Goal: Find specific page/section: Find specific page/section

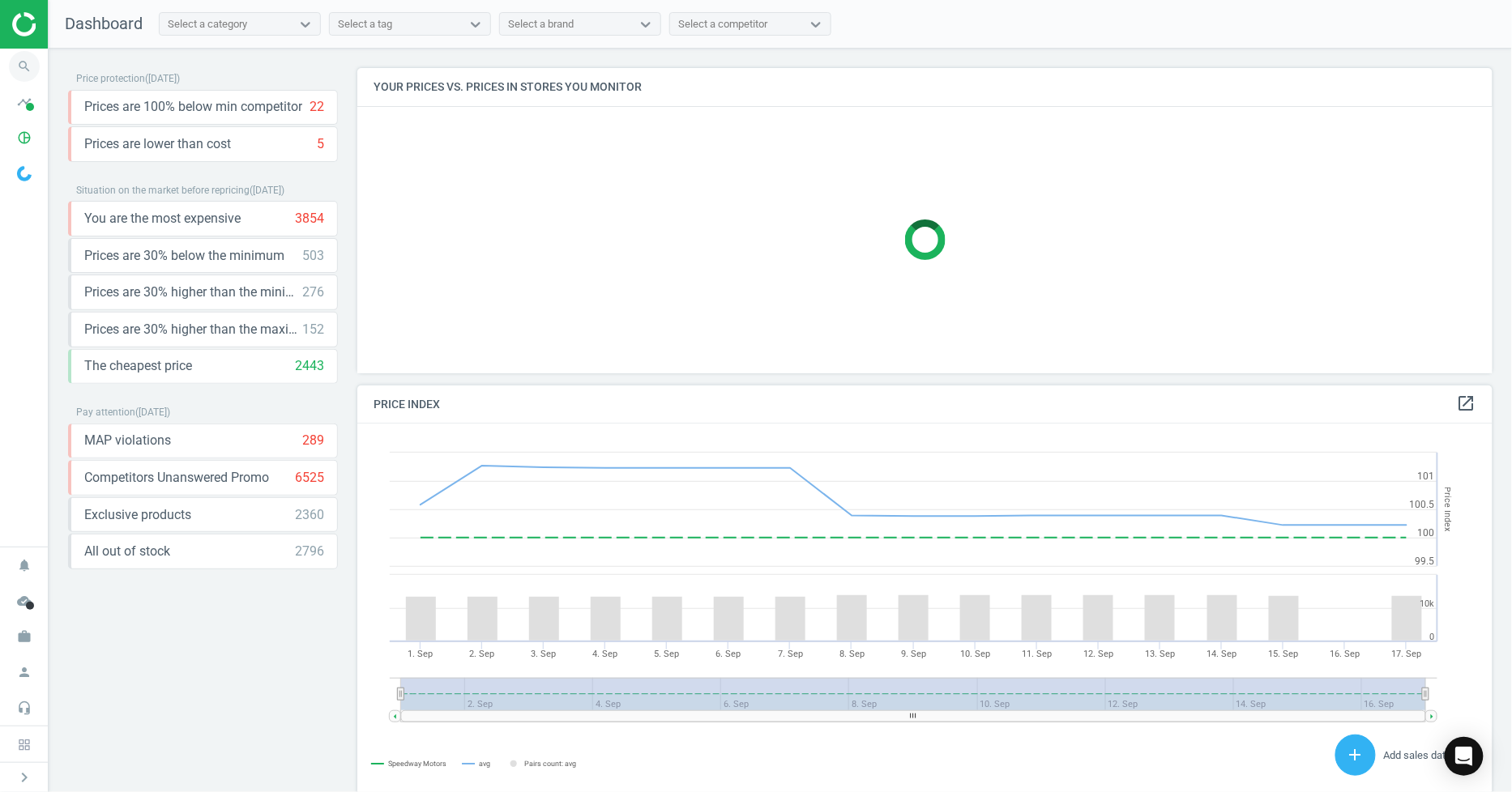
scroll to position [401, 1151]
click at [37, 77] on span "search" at bounding box center [24, 66] width 49 height 36
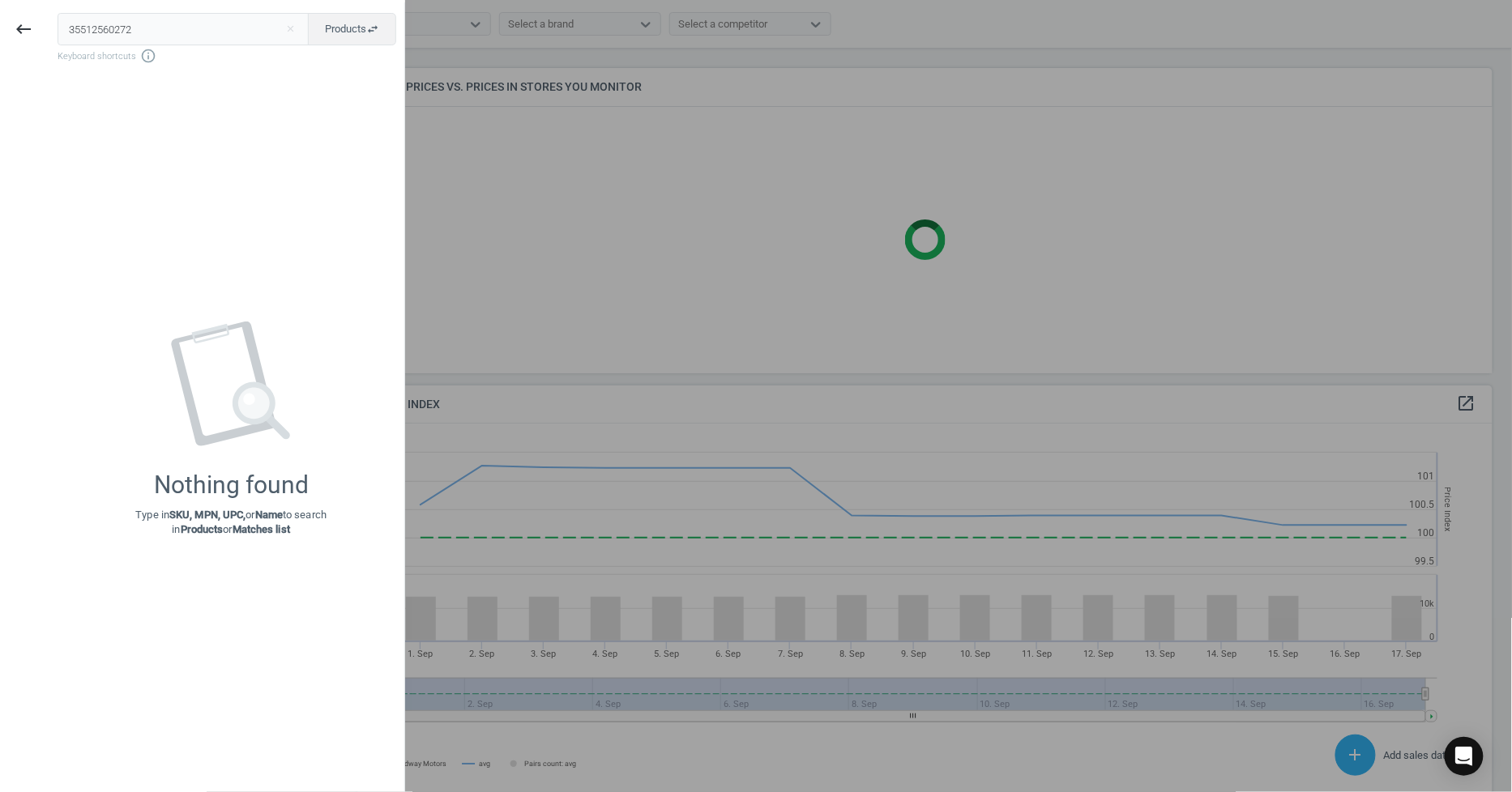
type input "35512560272"
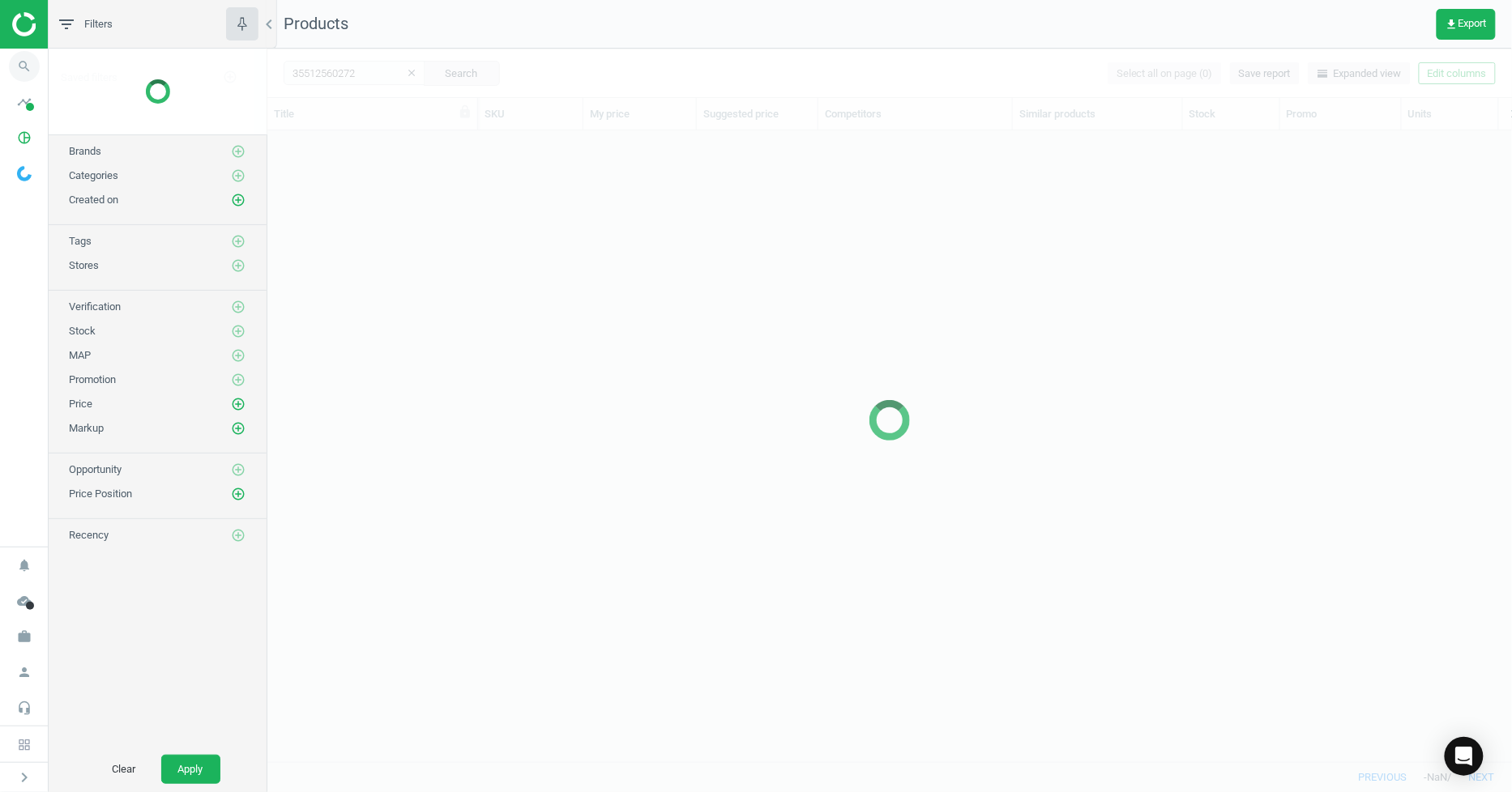
scroll to position [603, 1232]
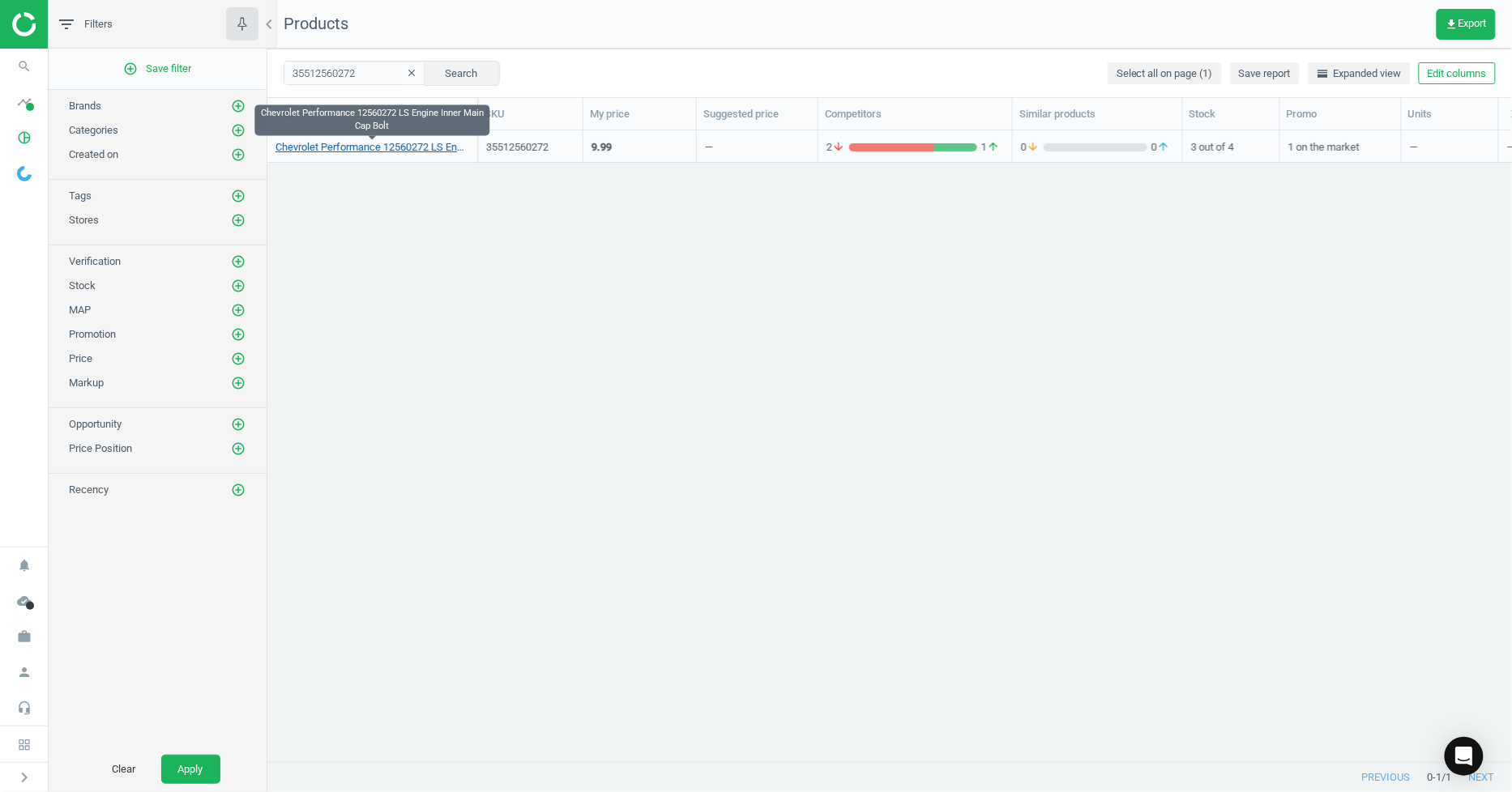
click at [342, 149] on link "Chevrolet Performance 12560272 LS Engine Inner Main Cap Bolt" at bounding box center [372, 147] width 194 height 15
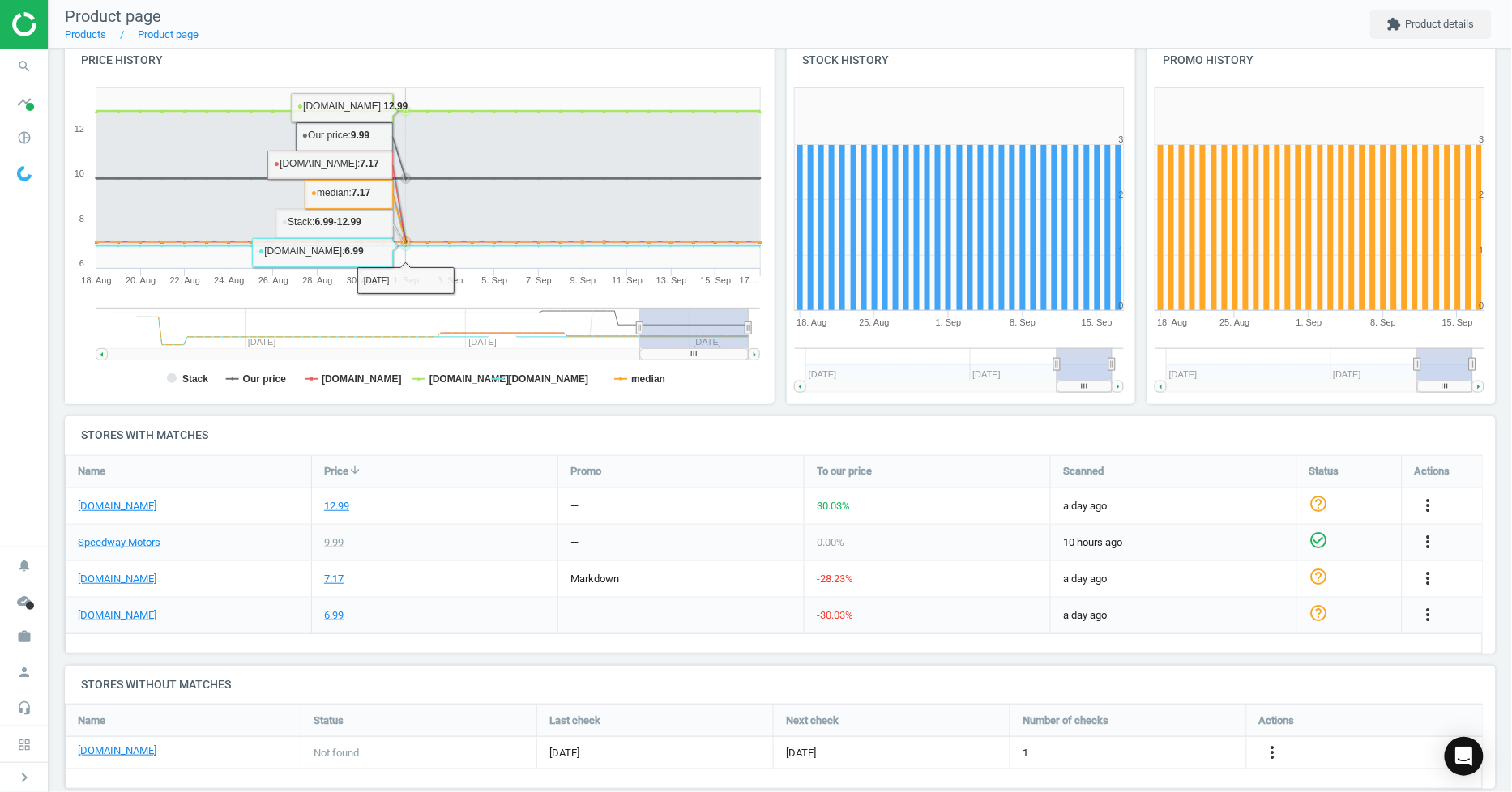
scroll to position [204, 0]
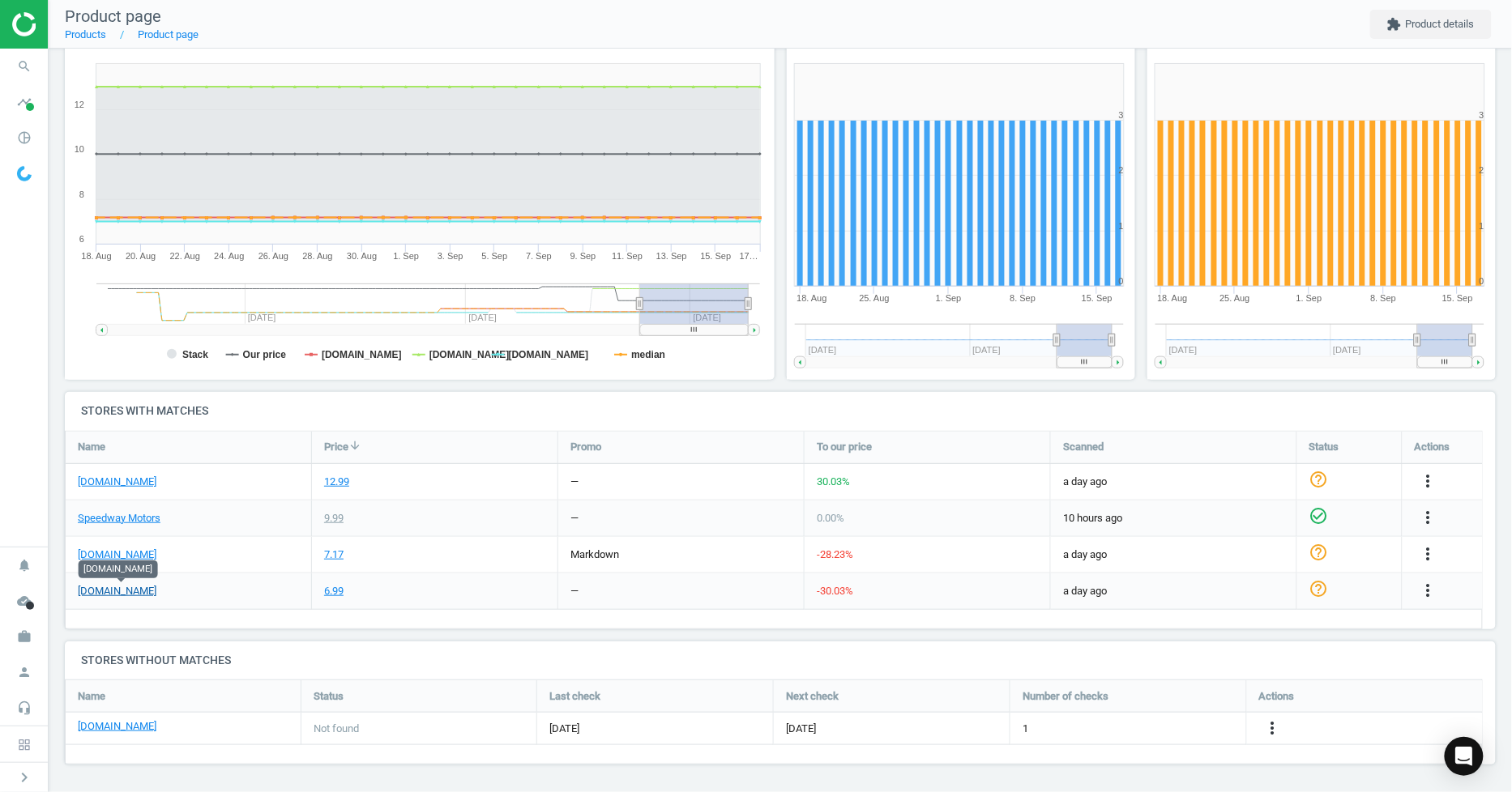
click at [128, 589] on link "[DOMAIN_NAME]" at bounding box center [117, 592] width 79 height 15
click at [109, 482] on link "[DOMAIN_NAME]" at bounding box center [117, 482] width 79 height 15
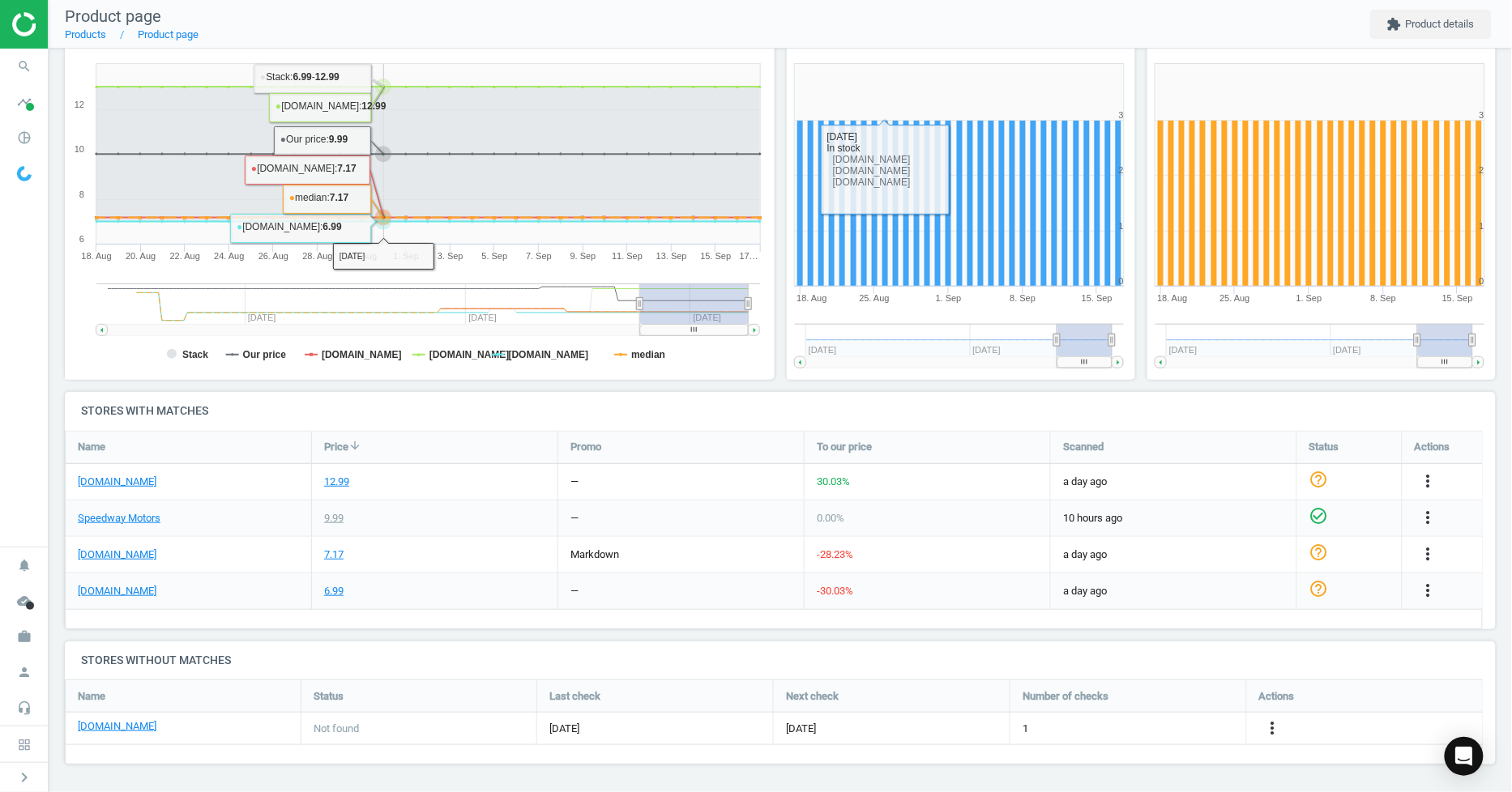
scroll to position [0, 0]
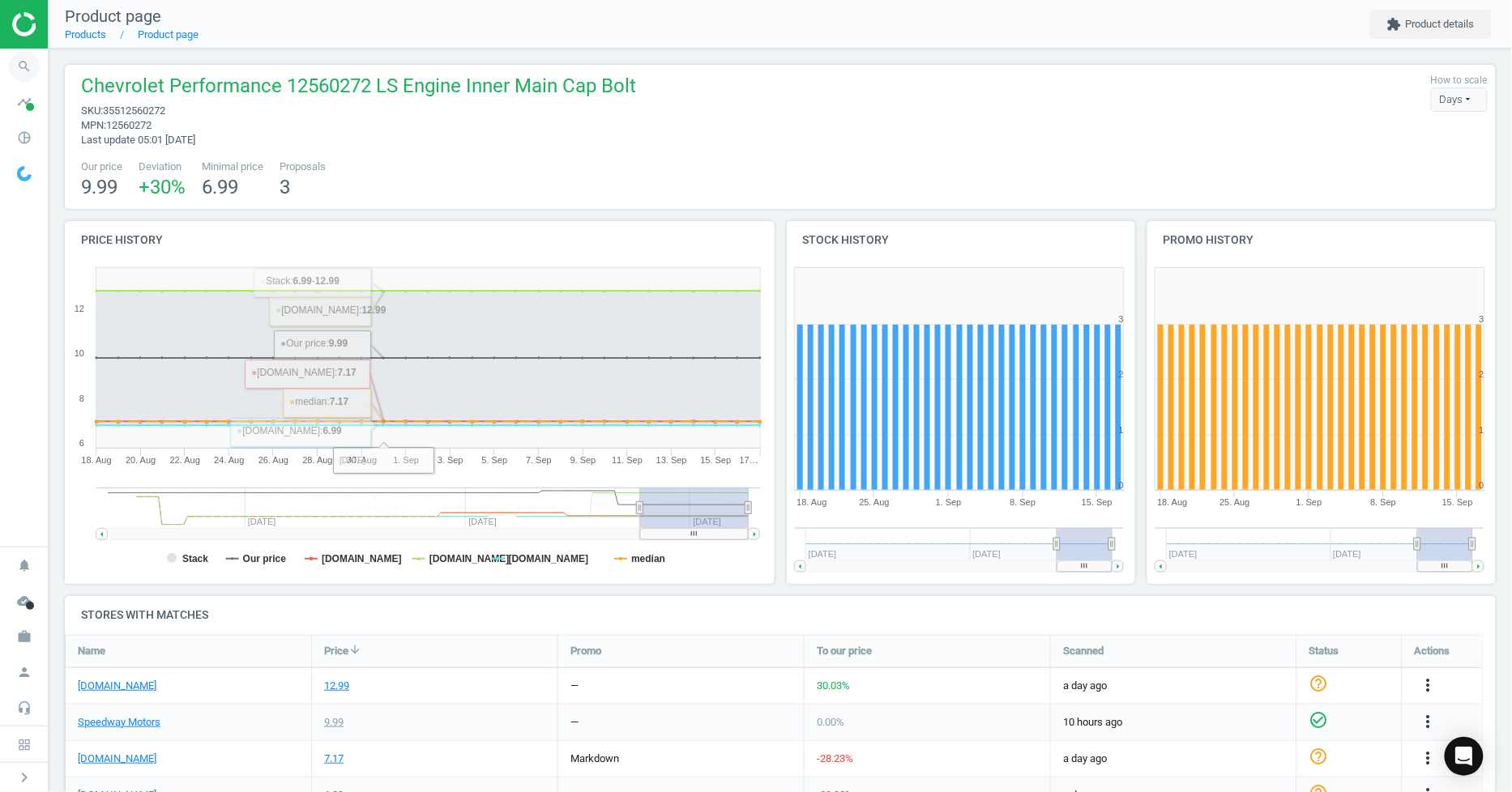
click at [22, 60] on icon "search" at bounding box center [24, 66] width 31 height 31
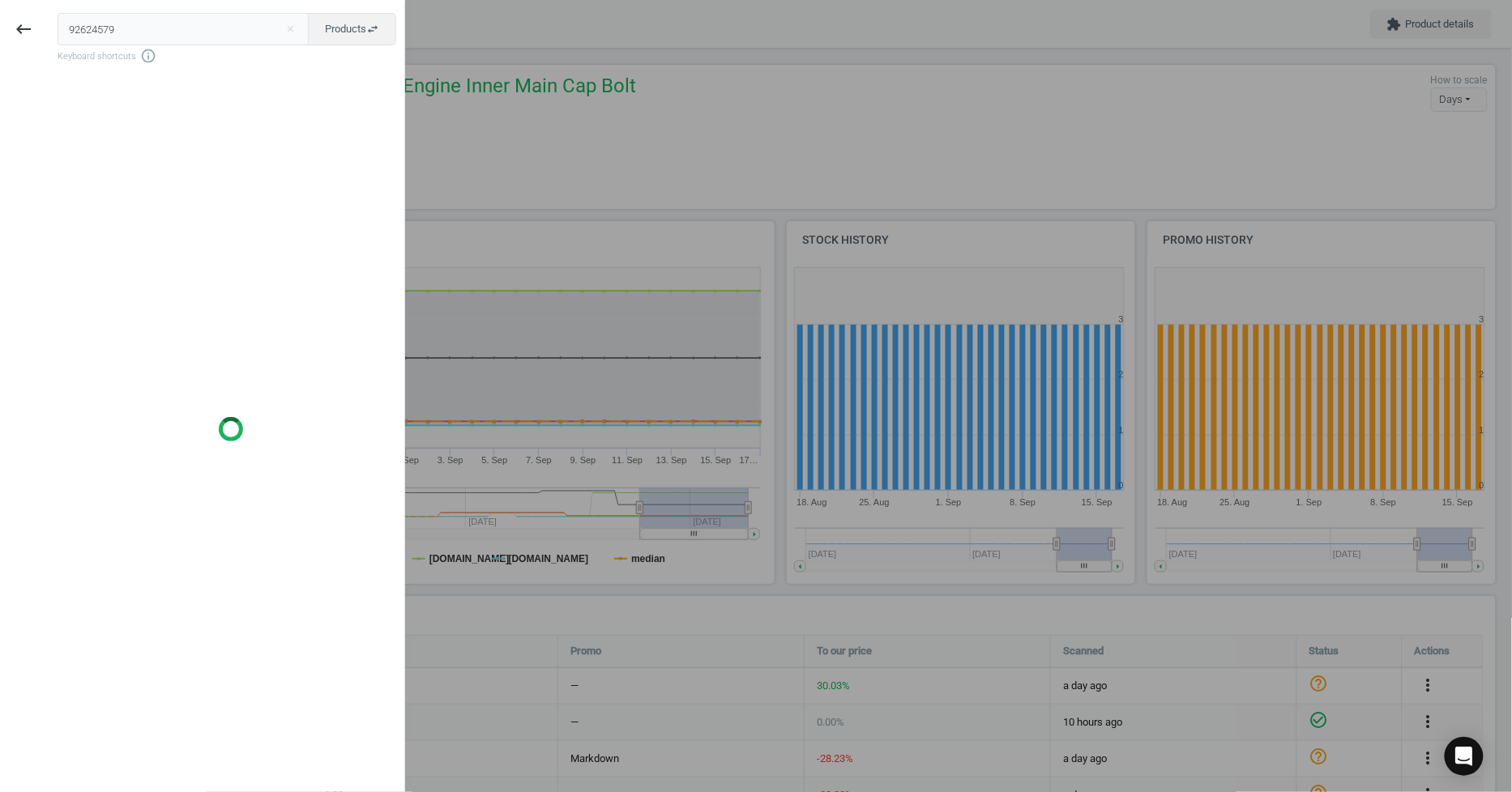
type input "92624579"
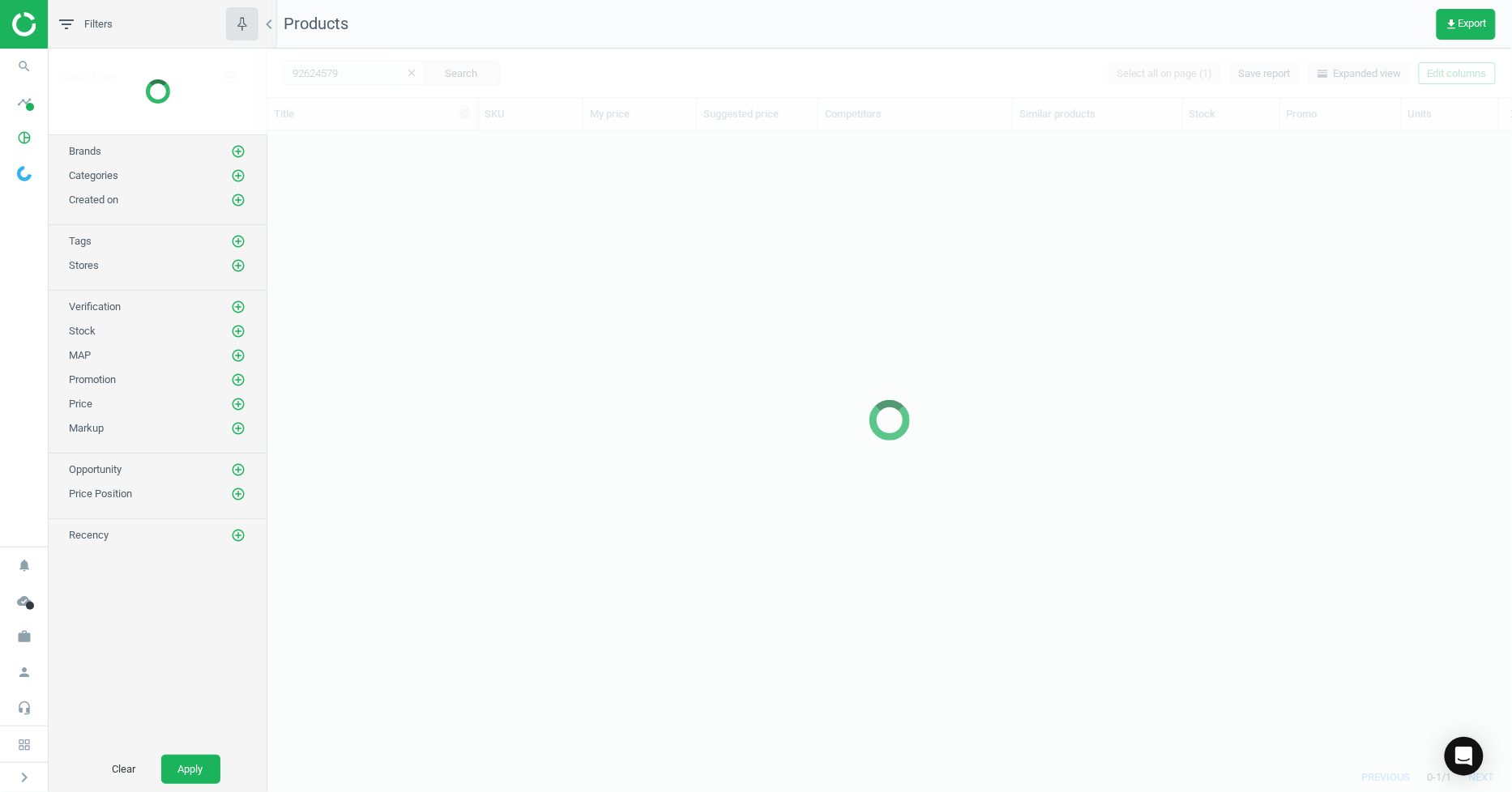
scroll to position [603, 1232]
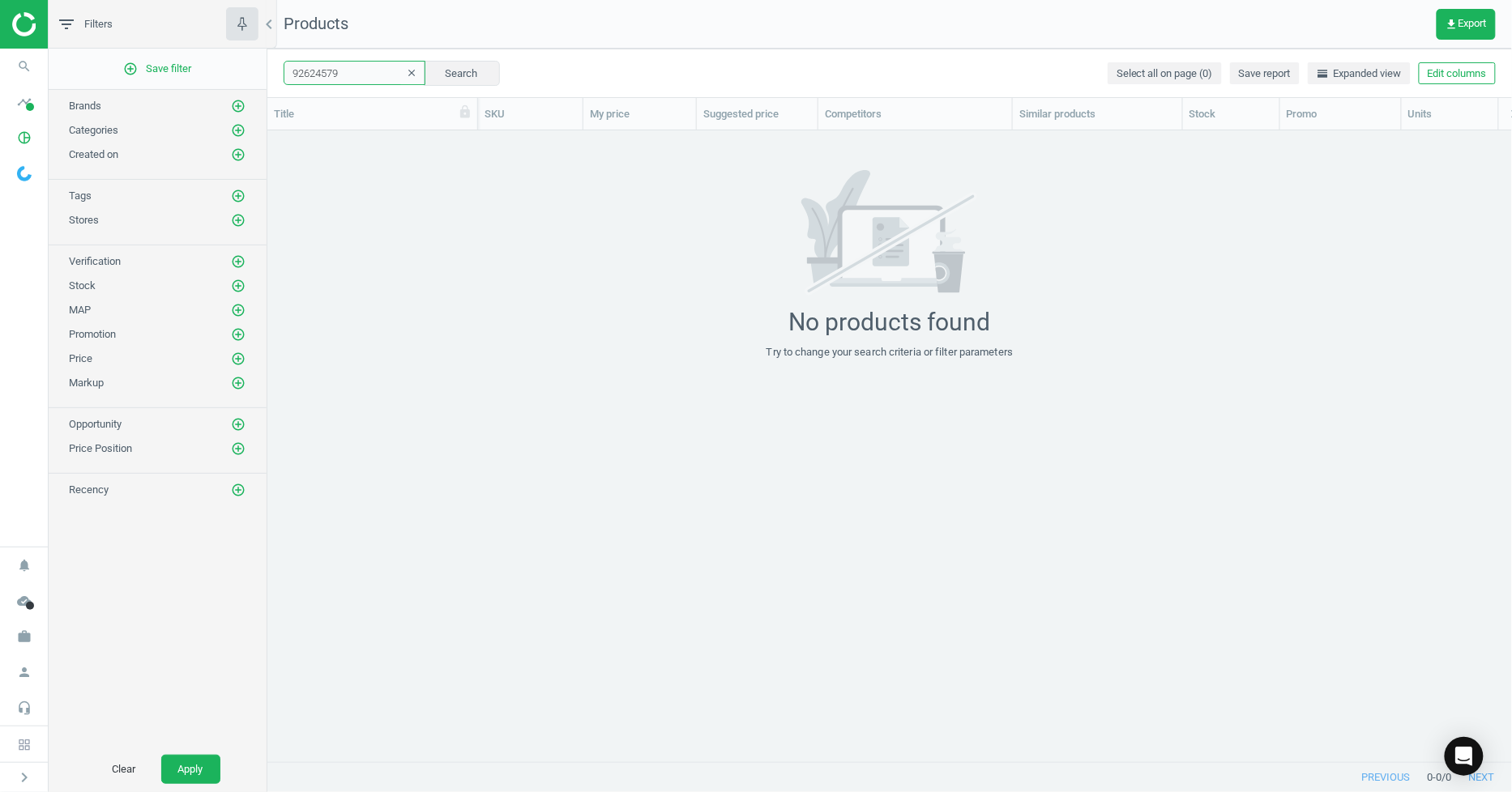
click at [346, 73] on input "92624579" at bounding box center [354, 72] width 142 height 24
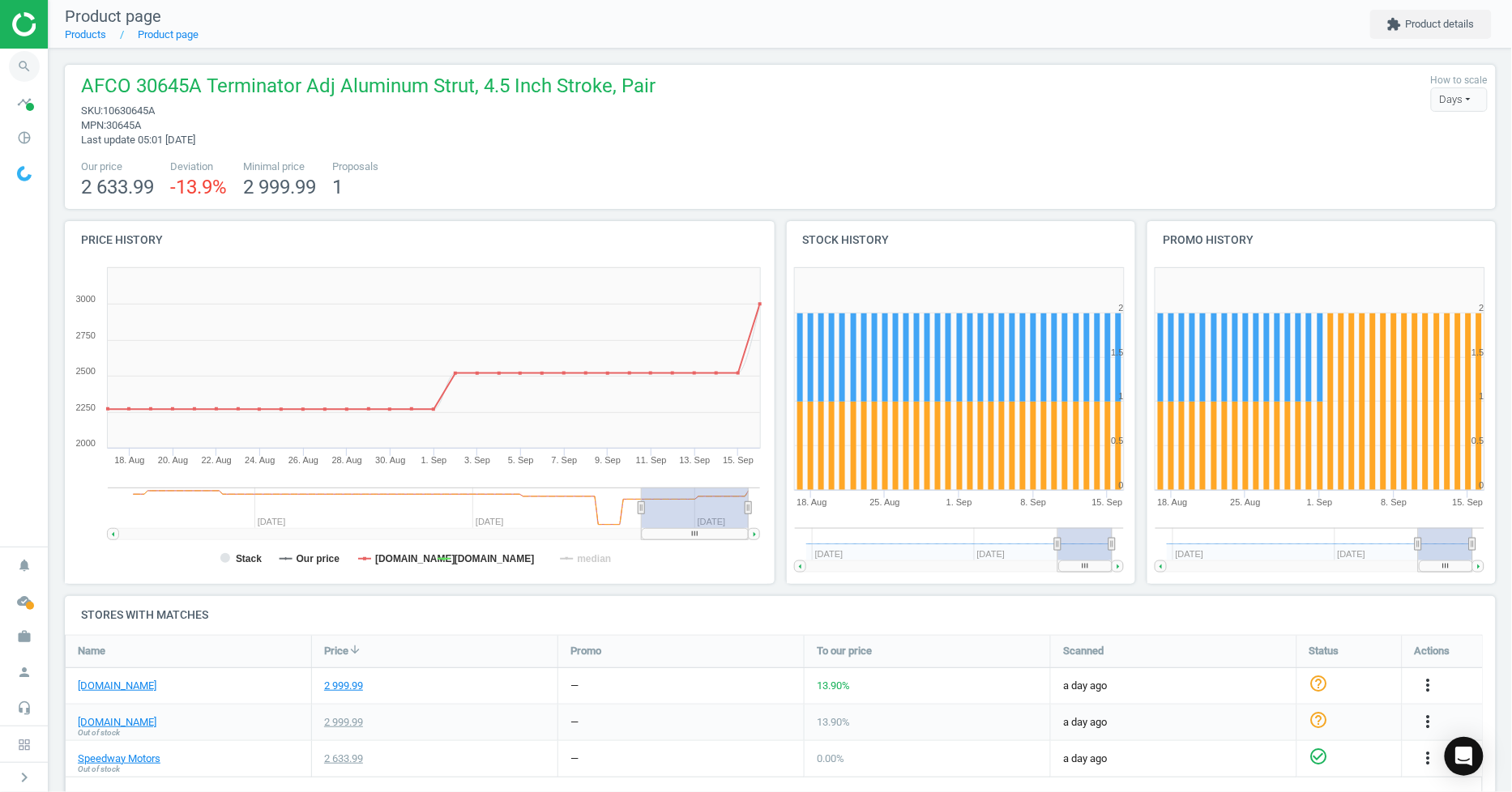
click at [34, 66] on icon "search" at bounding box center [24, 66] width 31 height 31
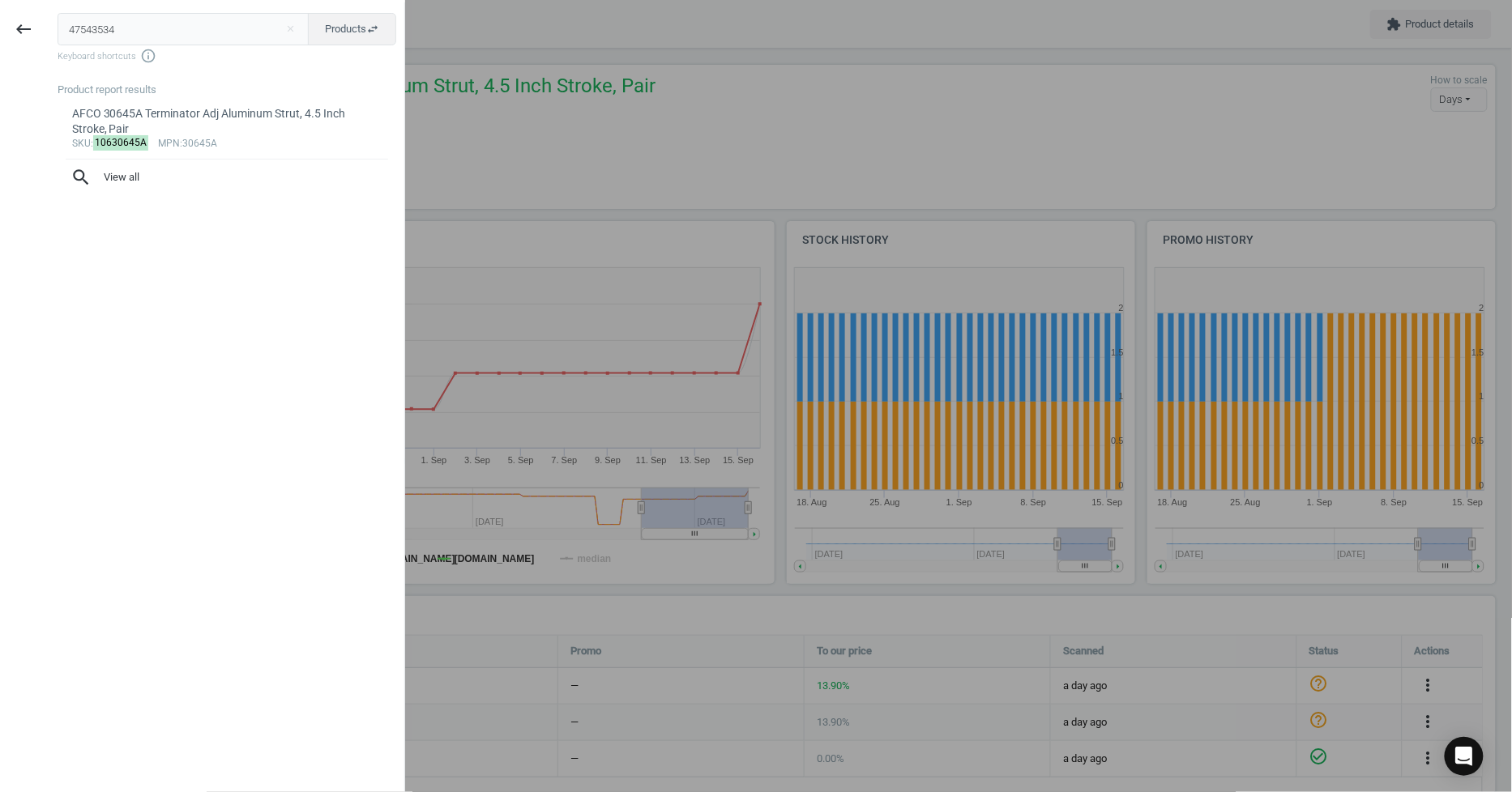
type input "47543534"
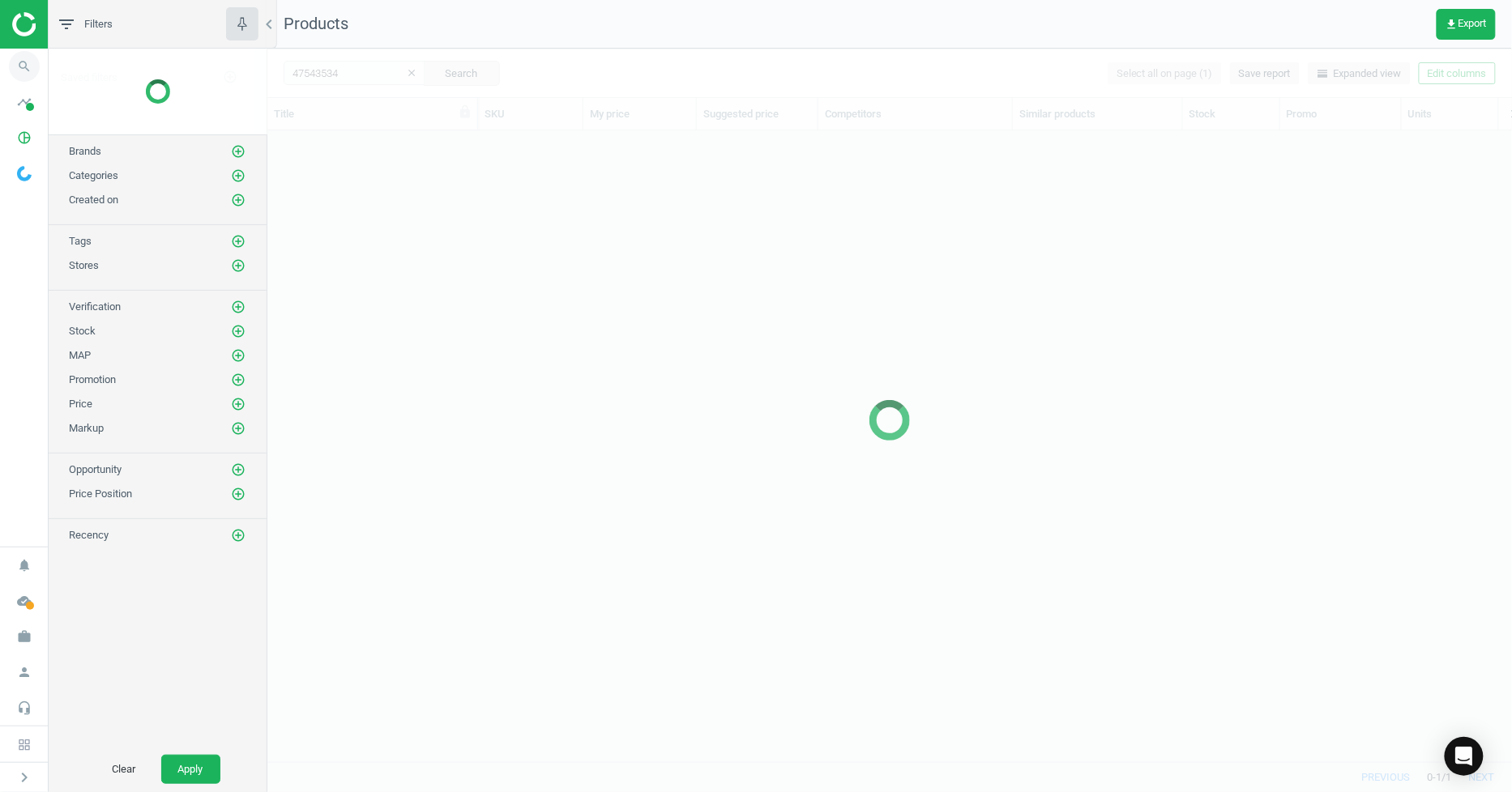
scroll to position [603, 1232]
